Goal: Information Seeking & Learning: Find specific fact

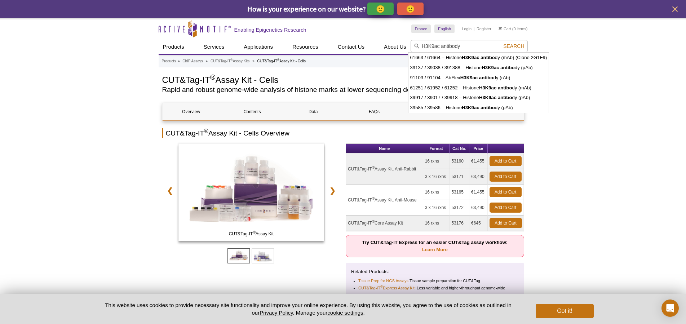
type input "H3K9ac antibody"
click at [501, 43] on button "Search" at bounding box center [513, 46] width 25 height 6
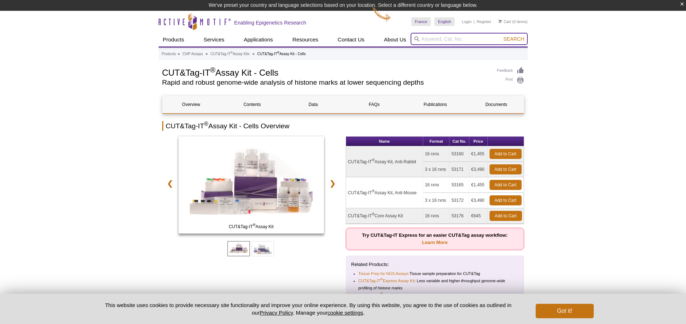
click at [425, 41] on input "search" at bounding box center [468, 39] width 117 height 12
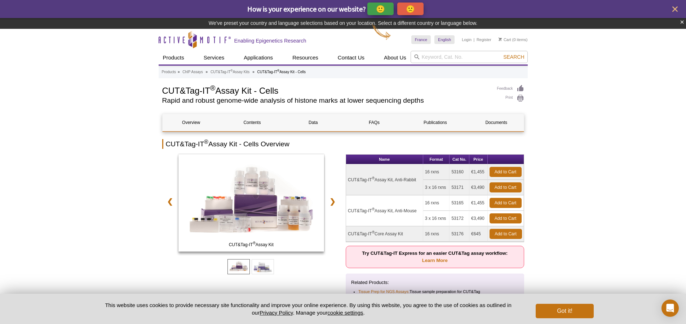
click at [373, 180] on sup "®" at bounding box center [373, 178] width 3 height 4
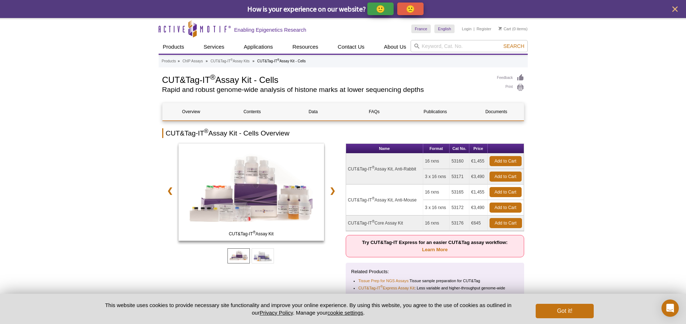
click at [400, 199] on td "CUT&Tag-IT ® Assay Kit, Anti-Mouse" at bounding box center [384, 199] width 77 height 31
click at [436, 42] on input "search" at bounding box center [468, 46] width 117 height 12
click at [431, 59] on icon "anti h 3k4me3" at bounding box center [425, 57] width 30 height 5
type input "anti h3k4me3"
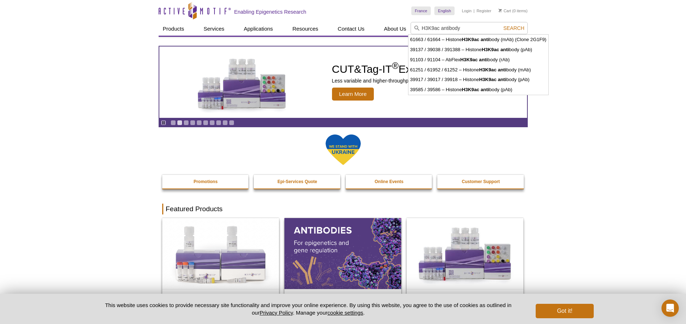
type input "H3K9ac antibody"
click at [501, 25] on button "Search" at bounding box center [513, 28] width 25 height 6
